Goal: Task Accomplishment & Management: Complete application form

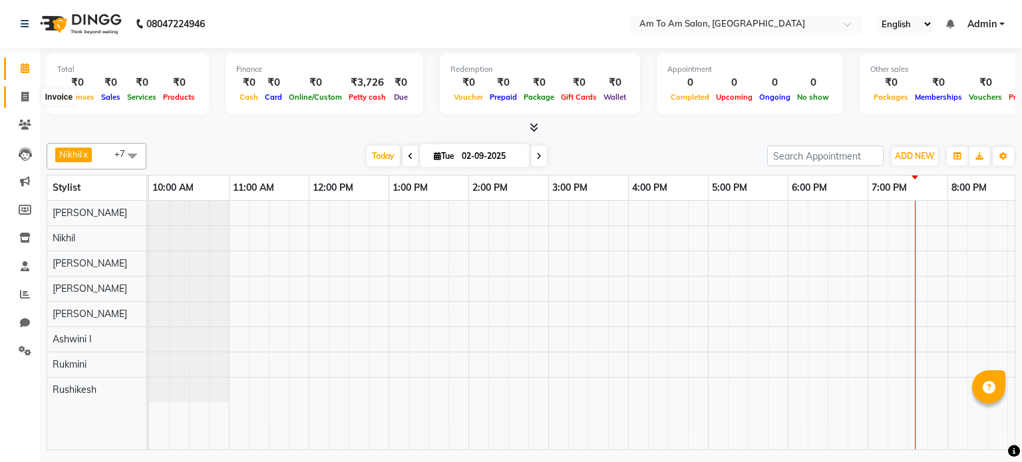
click at [21, 98] on icon at bounding box center [24, 97] width 7 height 10
select select "service"
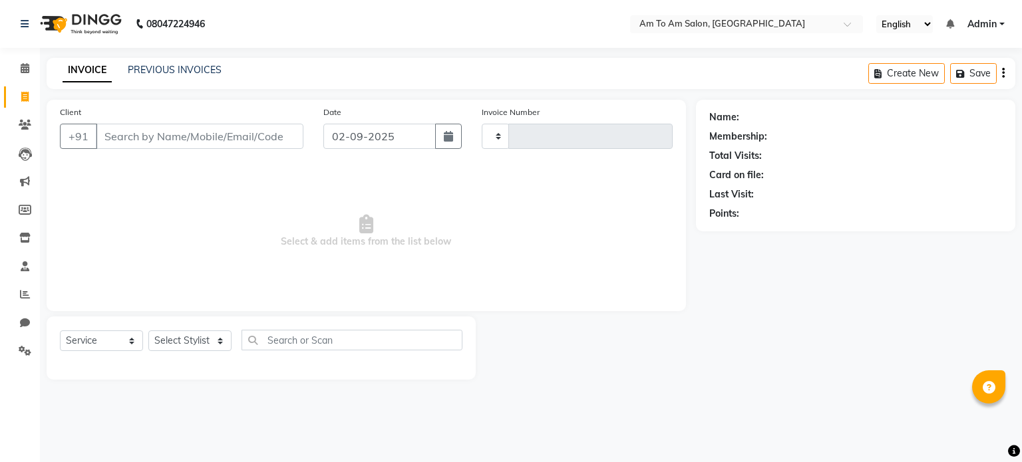
type input "0825"
select select "6661"
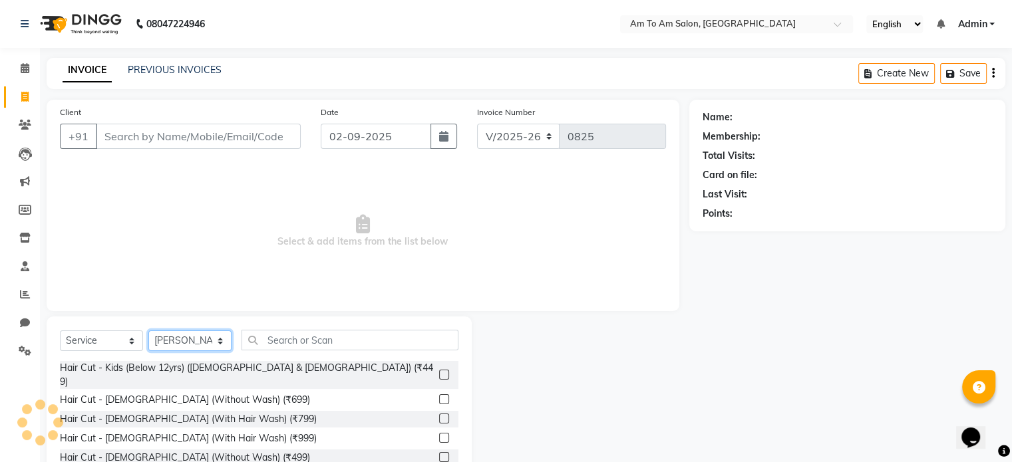
click at [218, 341] on select "Select Stylist [PERSON_NAME] I [PERSON_NAME] Mahi [PERSON_NAME] Poonam Mam [PER…" at bounding box center [189, 341] width 83 height 21
select select "51667"
click at [148, 331] on select "Select Stylist [PERSON_NAME] I [PERSON_NAME] Mahi [PERSON_NAME] Poonam Mam [PER…" at bounding box center [189, 341] width 83 height 21
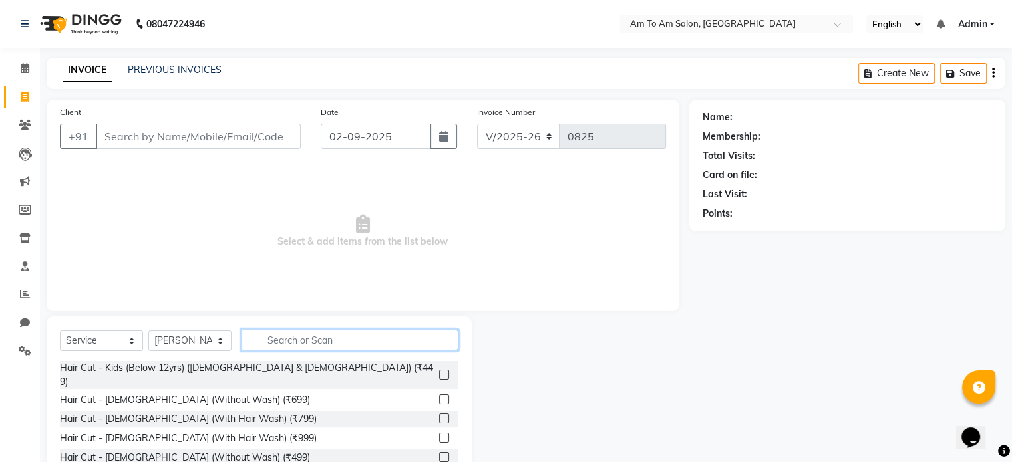
click at [275, 341] on input "text" at bounding box center [350, 340] width 217 height 21
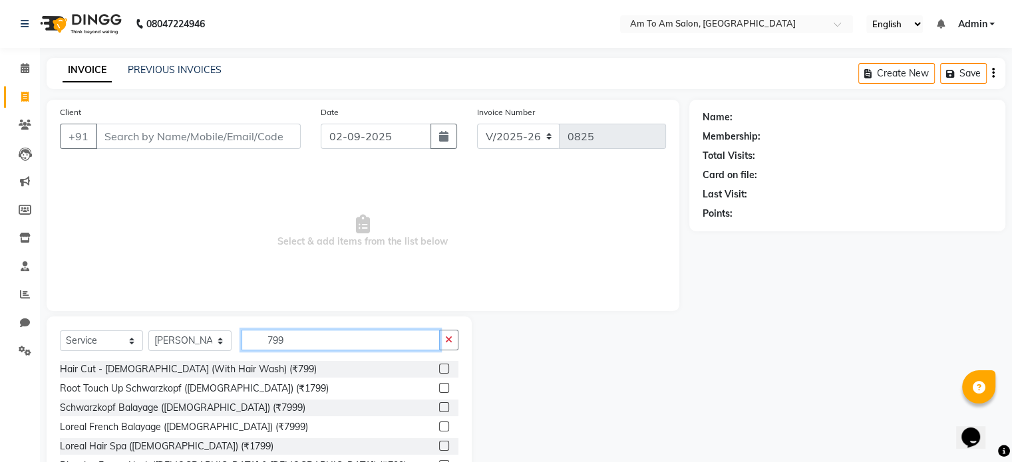
type input "799"
click at [439, 369] on label at bounding box center [444, 369] width 10 height 10
click at [439, 369] on input "checkbox" at bounding box center [443, 369] width 9 height 9
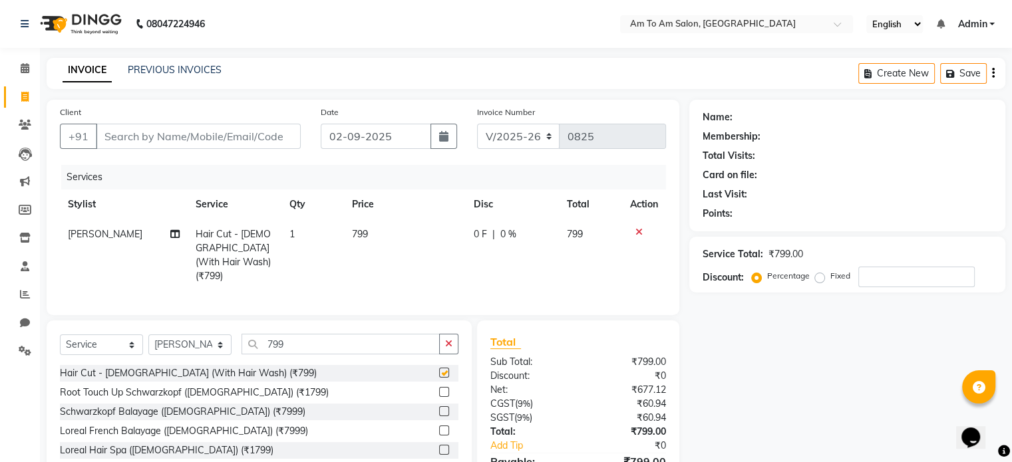
checkbox input "false"
click at [114, 137] on input "Client" at bounding box center [198, 136] width 205 height 25
type input "9"
type input "0"
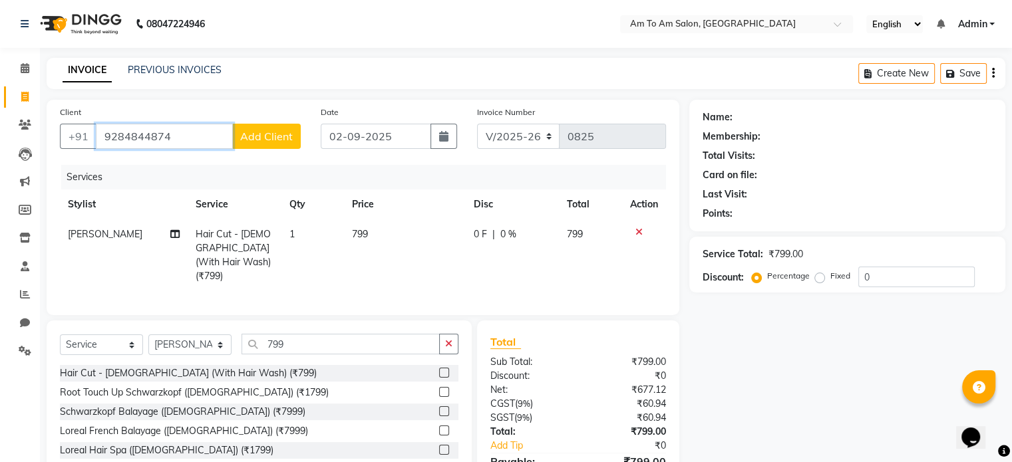
type input "9284844874"
click at [263, 136] on span "Add Client" at bounding box center [266, 136] width 53 height 13
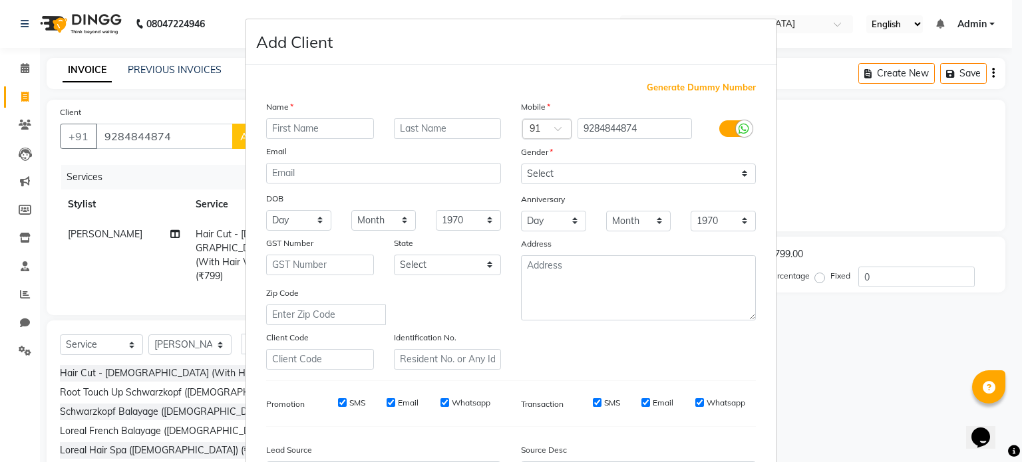
click at [300, 128] on input "text" at bounding box center [320, 128] width 108 height 21
type input "Sarang"
click at [413, 128] on input "text" at bounding box center [448, 128] width 108 height 21
type input "[PERSON_NAME]"
click at [678, 172] on select "Select [DEMOGRAPHIC_DATA] [DEMOGRAPHIC_DATA] Other Prefer Not To Say" at bounding box center [638, 174] width 235 height 21
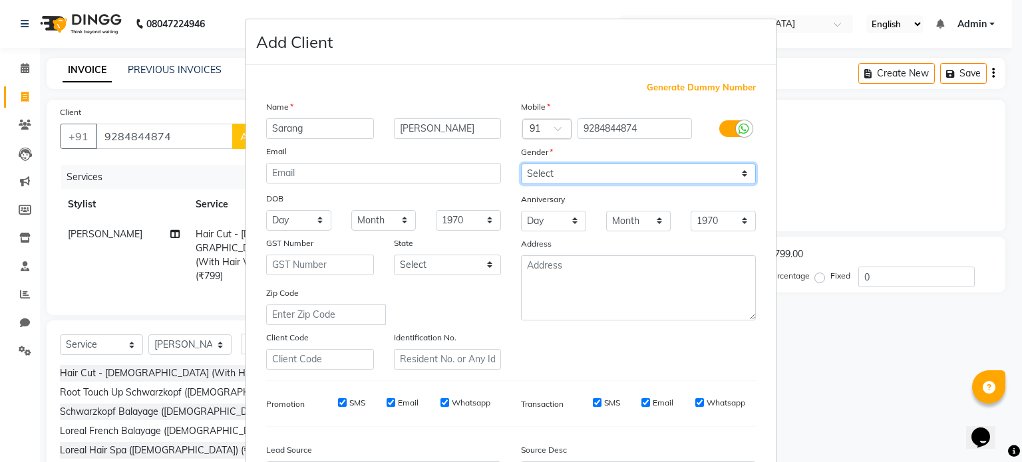
select select "[DEMOGRAPHIC_DATA]"
click at [521, 164] on select "Select [DEMOGRAPHIC_DATA] [DEMOGRAPHIC_DATA] Other Prefer Not To Say" at bounding box center [638, 174] width 235 height 21
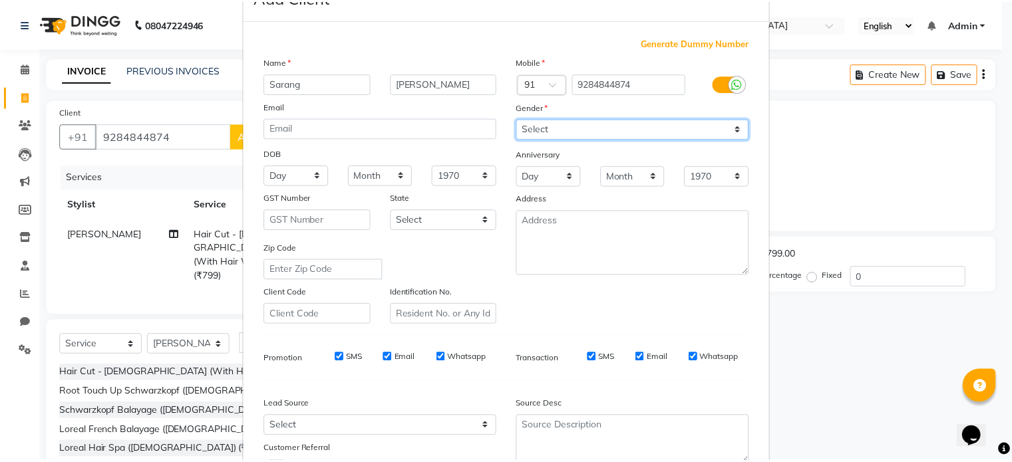
scroll to position [158, 0]
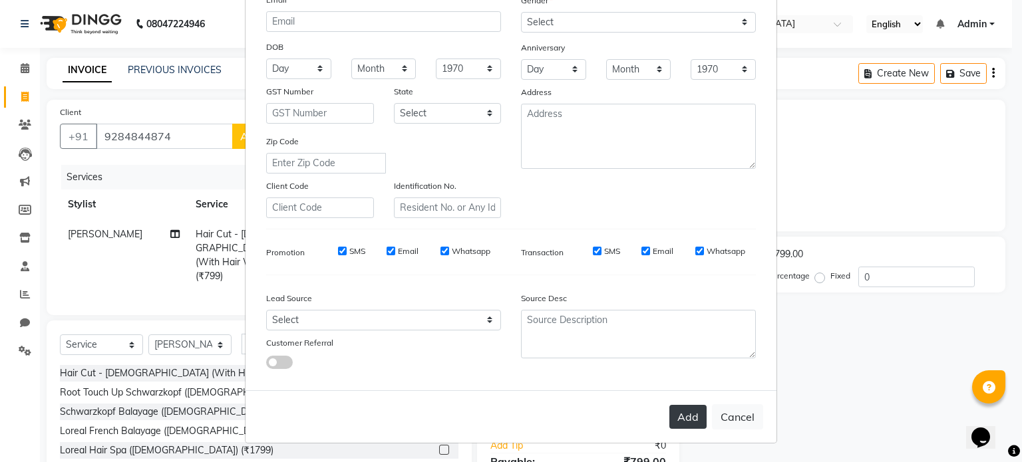
click at [690, 416] on button "Add" at bounding box center [687, 417] width 37 height 24
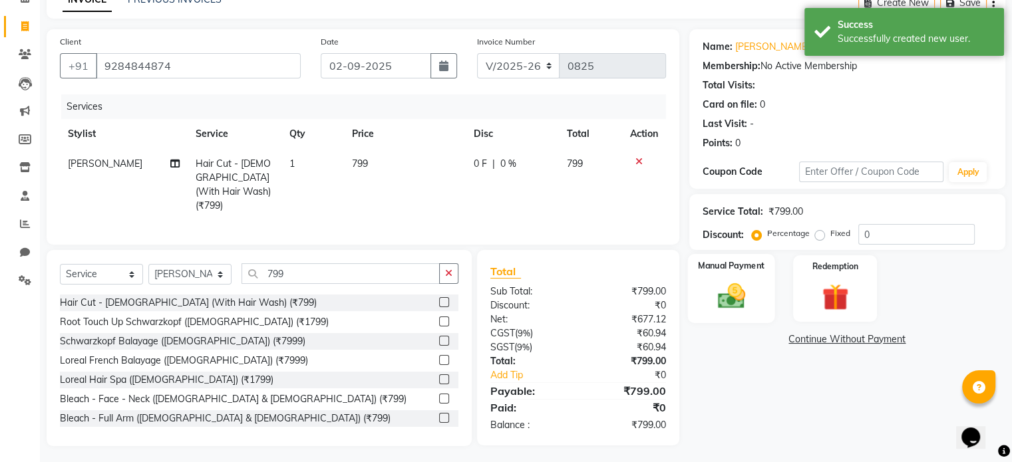
scroll to position [71, 0]
click at [880, 230] on input "0" at bounding box center [916, 234] width 116 height 21
type input "15"
click at [746, 387] on div "Name: [PERSON_NAME] Membership: No Active Membership Total Visits: Card on file…" at bounding box center [852, 237] width 326 height 417
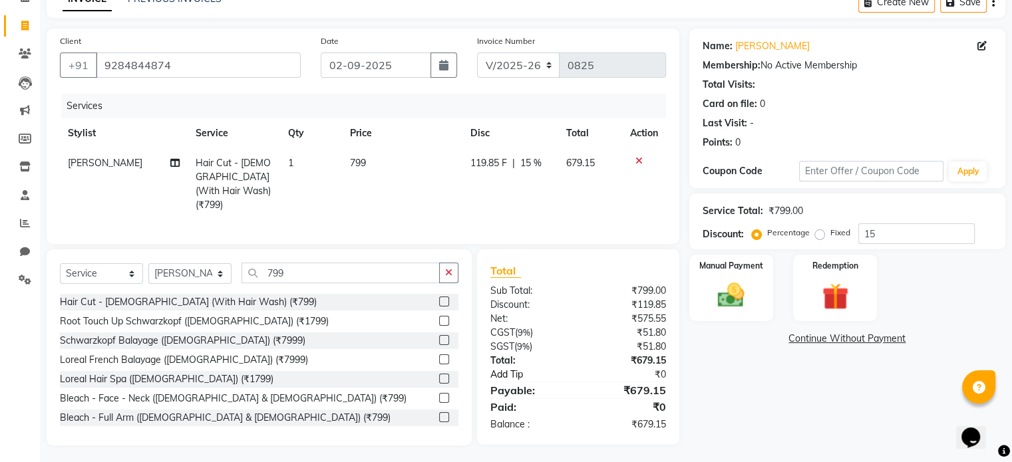
click at [512, 375] on link "Add Tip" at bounding box center [537, 375] width 114 height 14
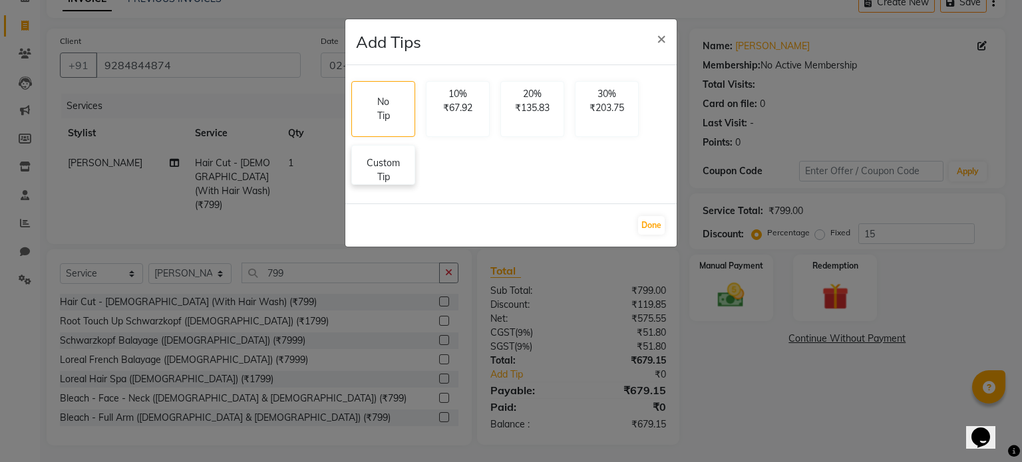
click at [395, 183] on p "Custom Tip" at bounding box center [383, 170] width 47 height 28
select select "51667"
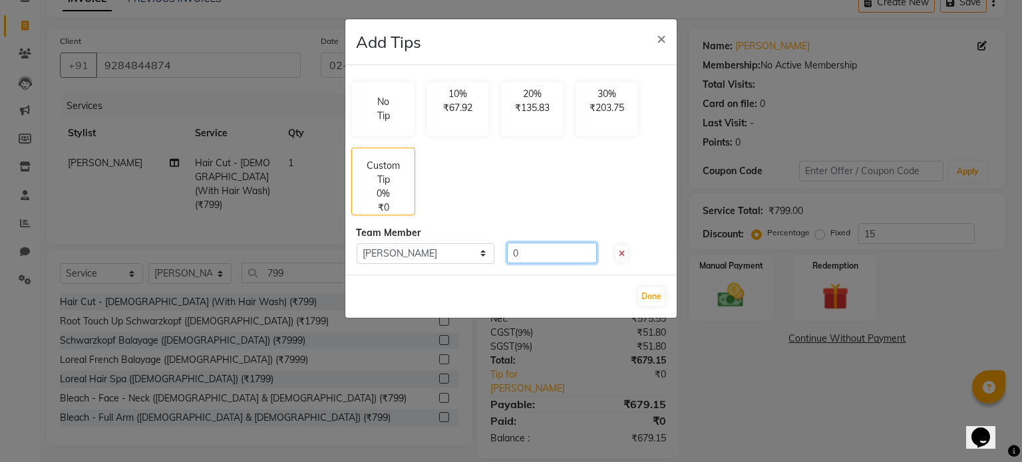
click at [536, 250] on input "0" at bounding box center [552, 253] width 90 height 21
type input "70"
click at [660, 291] on button "Done" at bounding box center [651, 296] width 27 height 19
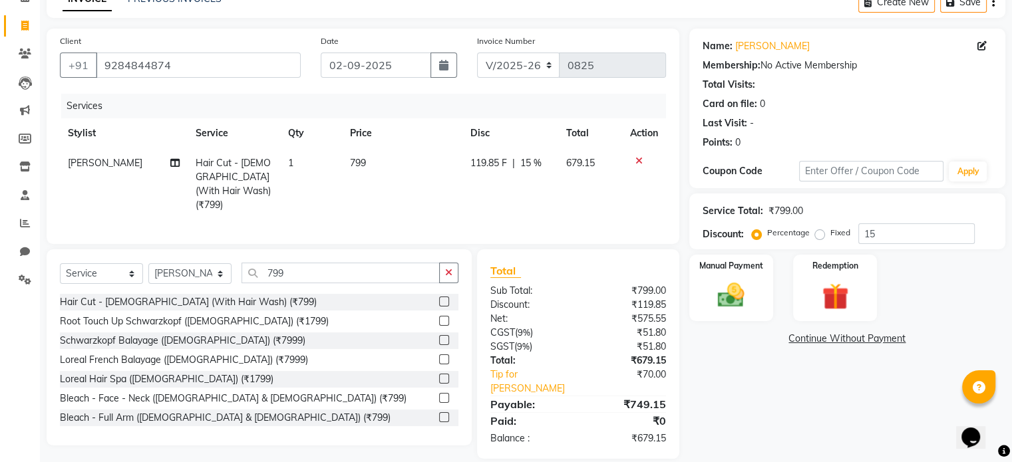
click at [704, 401] on div "Name: [PERSON_NAME] Membership: No Active Membership Total Visits: Card on file…" at bounding box center [852, 244] width 326 height 430
click at [740, 301] on img at bounding box center [731, 296] width 45 height 32
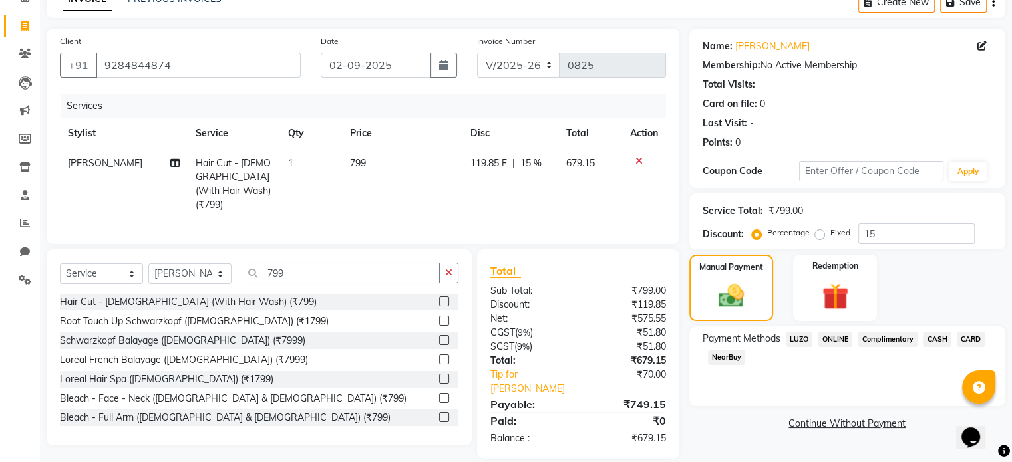
click at [842, 341] on span "ONLINE" at bounding box center [835, 339] width 35 height 15
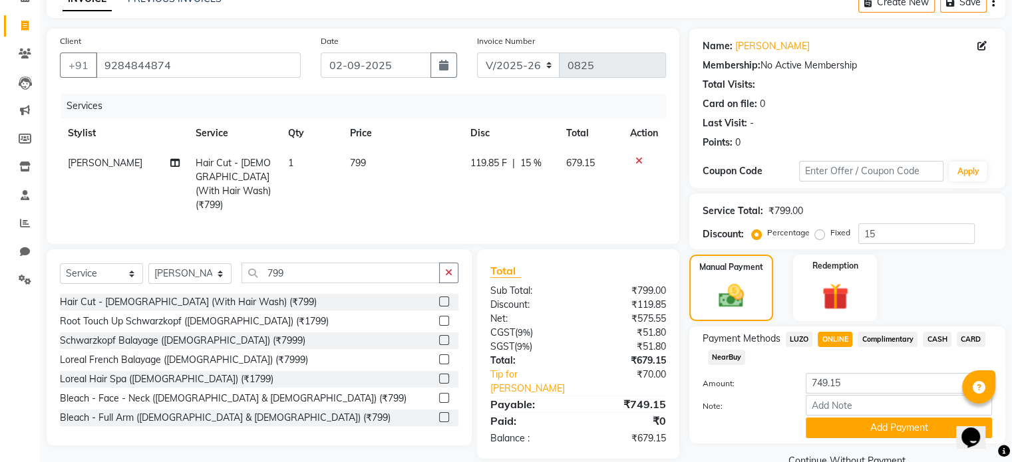
scroll to position [101, 0]
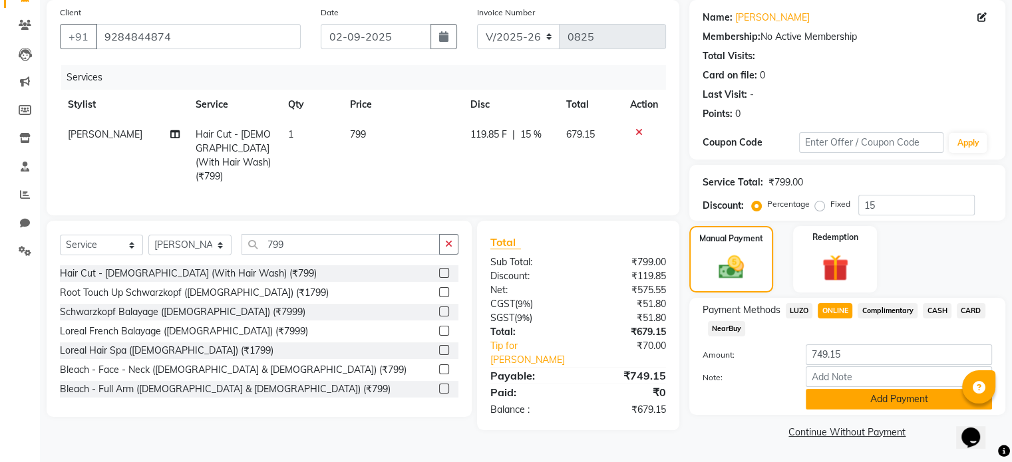
click at [832, 391] on button "Add Payment" at bounding box center [899, 399] width 186 height 21
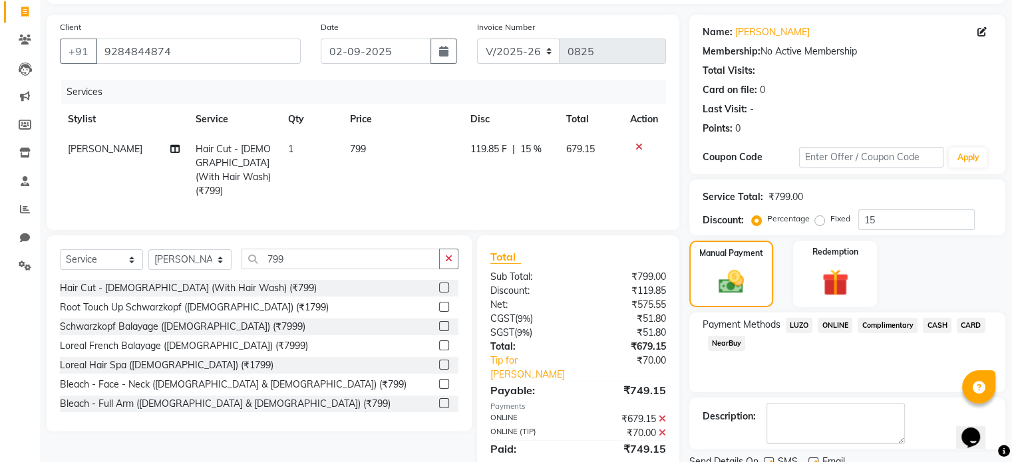
scroll to position [136, 0]
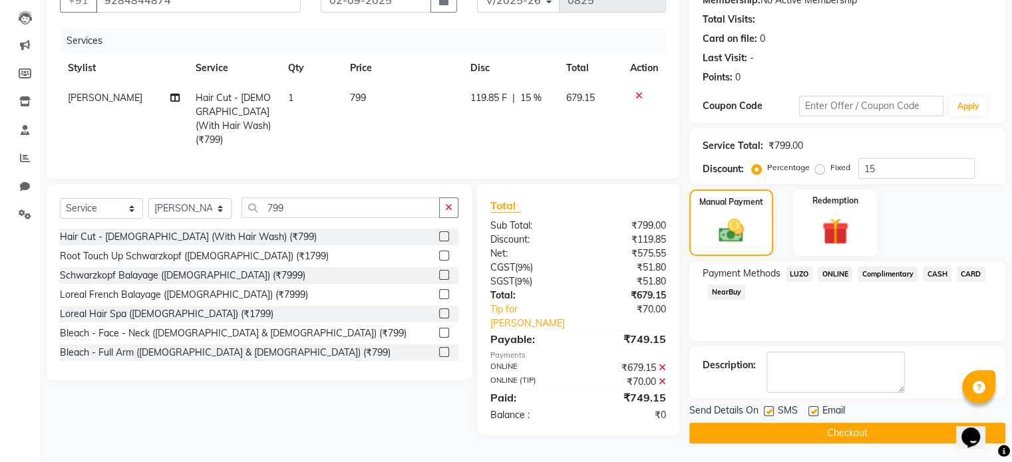
click at [367, 99] on td "799" at bounding box center [402, 119] width 120 height 72
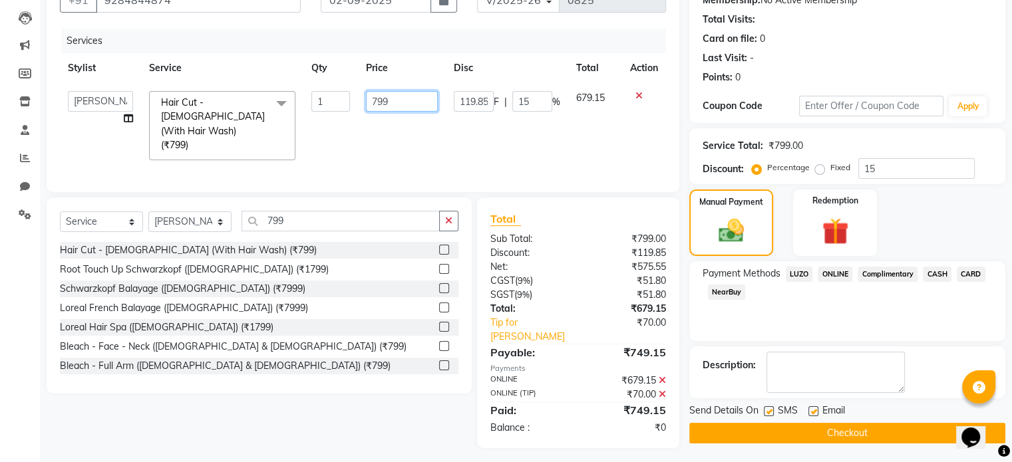
click at [391, 108] on input "799" at bounding box center [402, 101] width 72 height 21
type input "7"
type input "800"
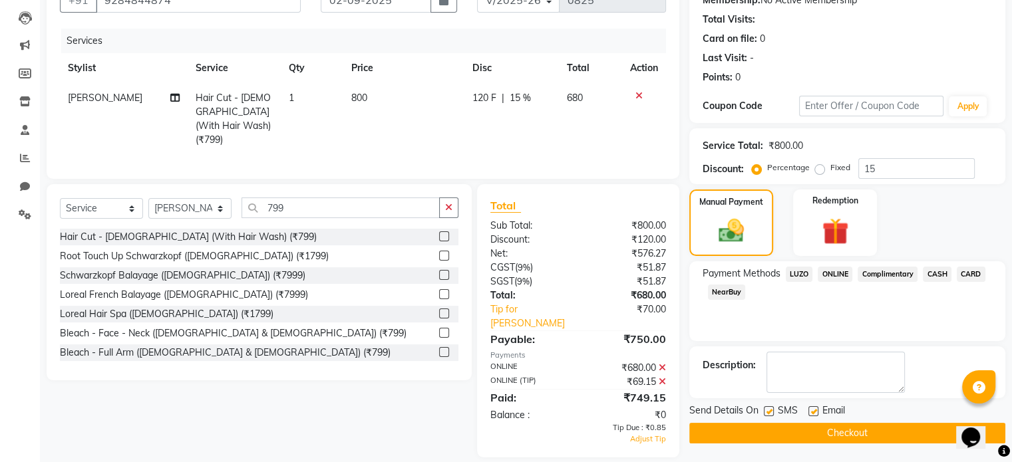
click at [373, 367] on div "Select Service Product Membership Package Voucher Prepaid Gift Card Select Styl…" at bounding box center [259, 282] width 425 height 196
click at [662, 377] on icon at bounding box center [662, 381] width 7 height 9
click at [661, 363] on icon at bounding box center [662, 367] width 7 height 9
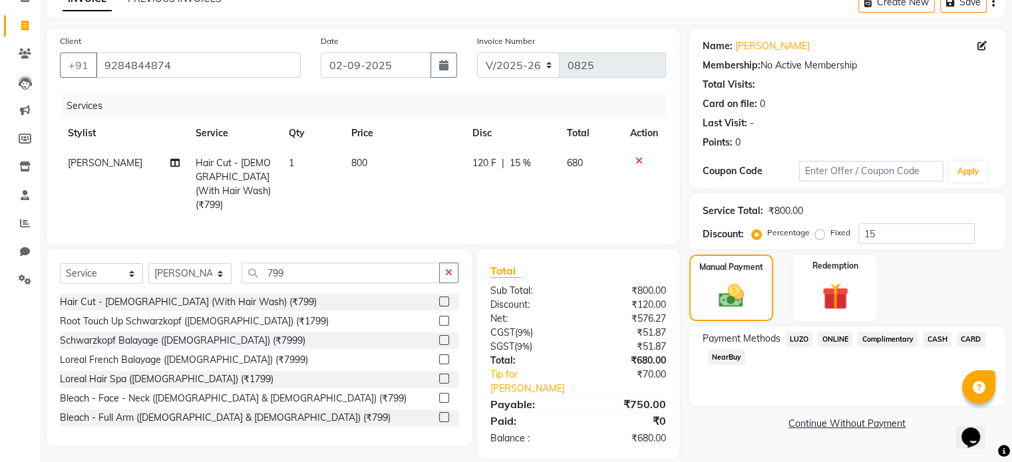
click at [843, 341] on span "ONLINE" at bounding box center [835, 339] width 35 height 15
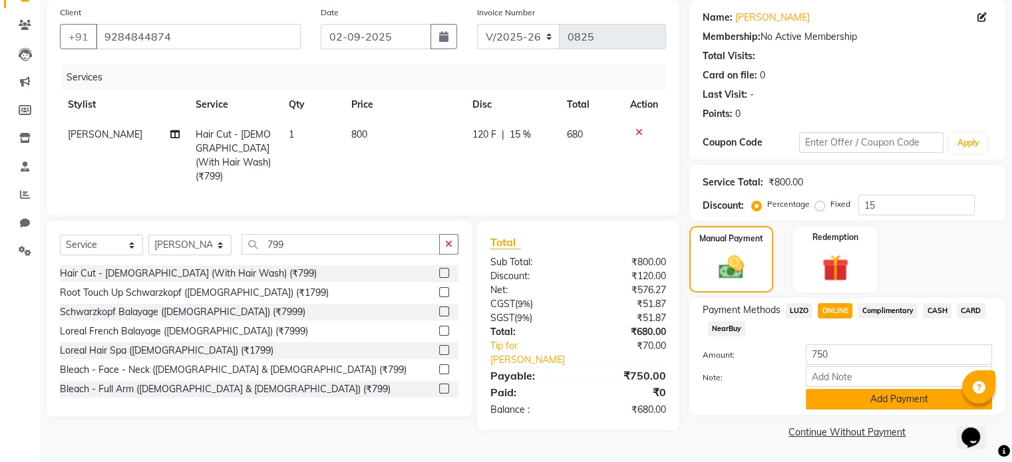
click at [852, 398] on button "Add Payment" at bounding box center [899, 399] width 186 height 21
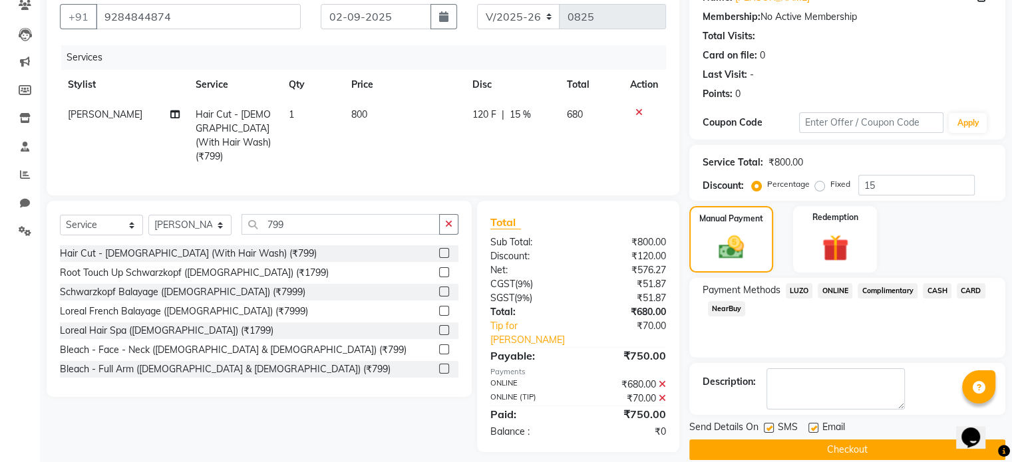
scroll to position [136, 0]
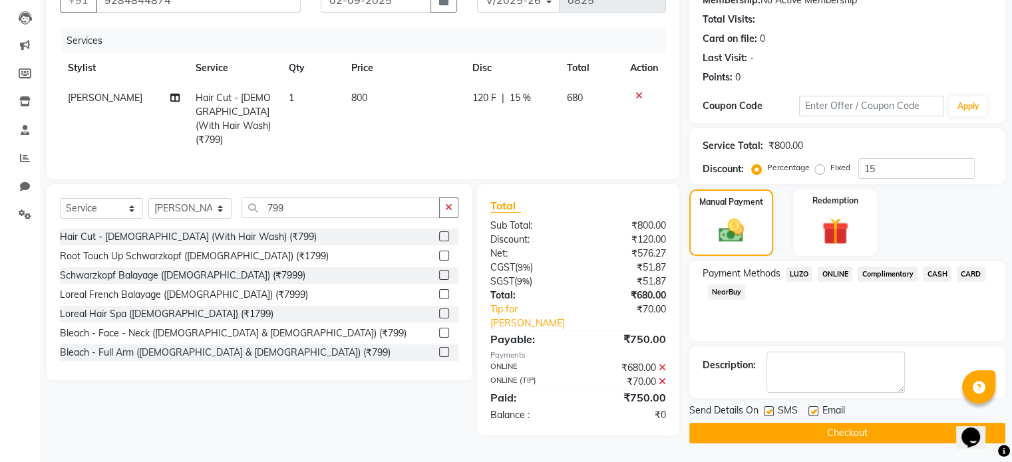
click at [795, 432] on button "Checkout" at bounding box center [847, 433] width 316 height 21
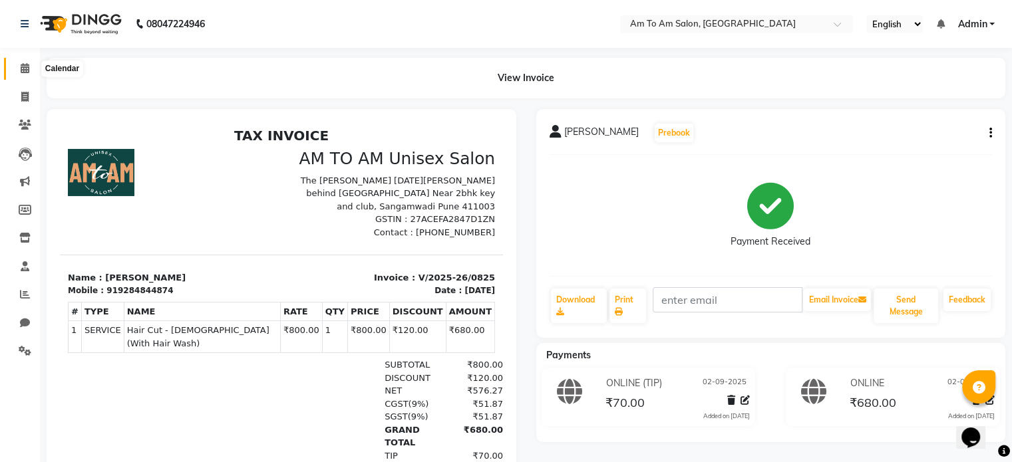
click at [23, 68] on icon at bounding box center [25, 68] width 9 height 10
